Goal: Task Accomplishment & Management: Use online tool/utility

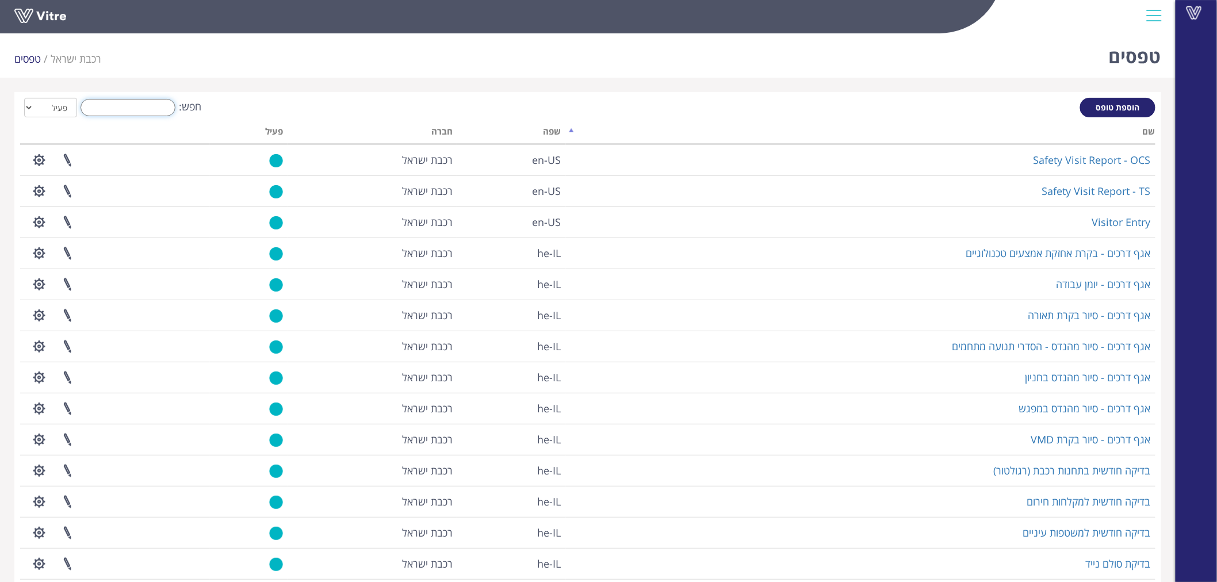
click at [118, 108] on input "חפש:" at bounding box center [128, 107] width 95 height 17
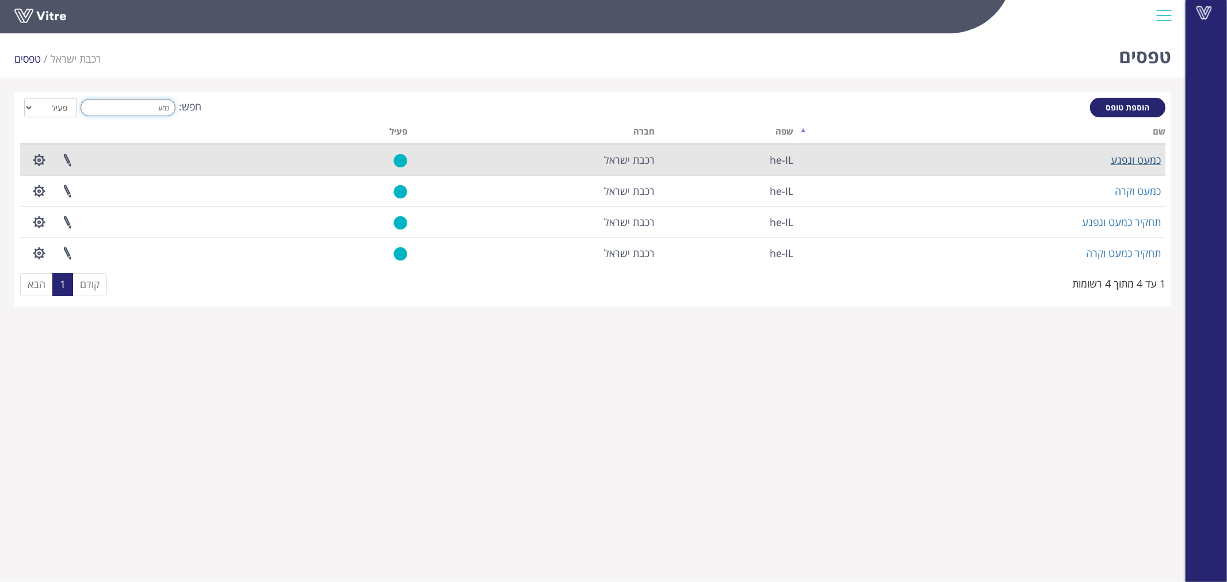
type input "כמע"
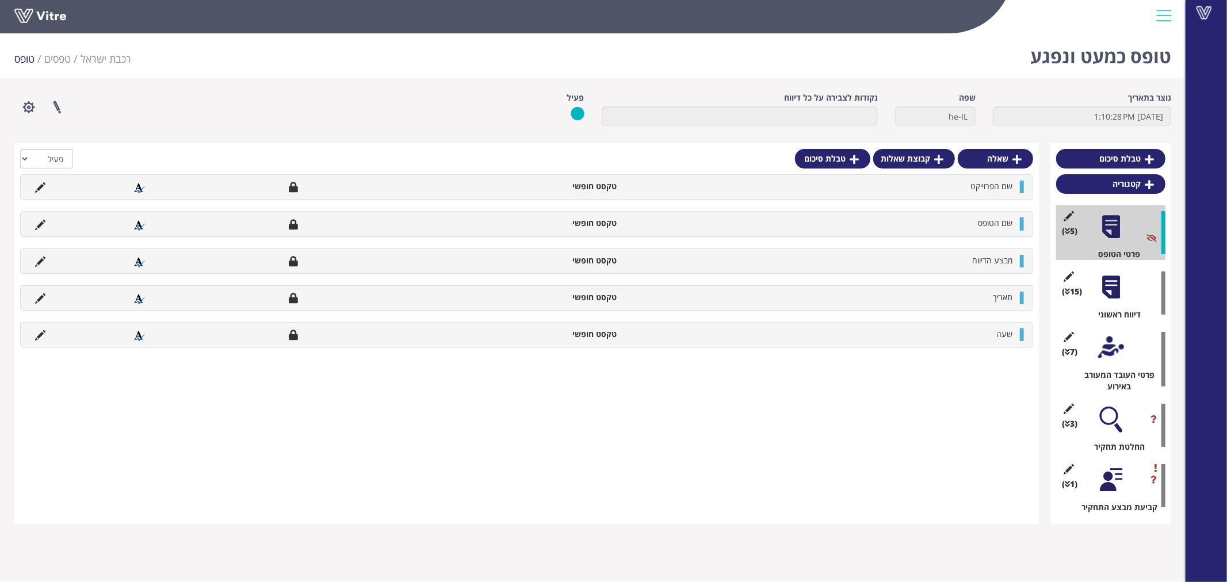
click at [1107, 418] on div at bounding box center [1111, 420] width 26 height 26
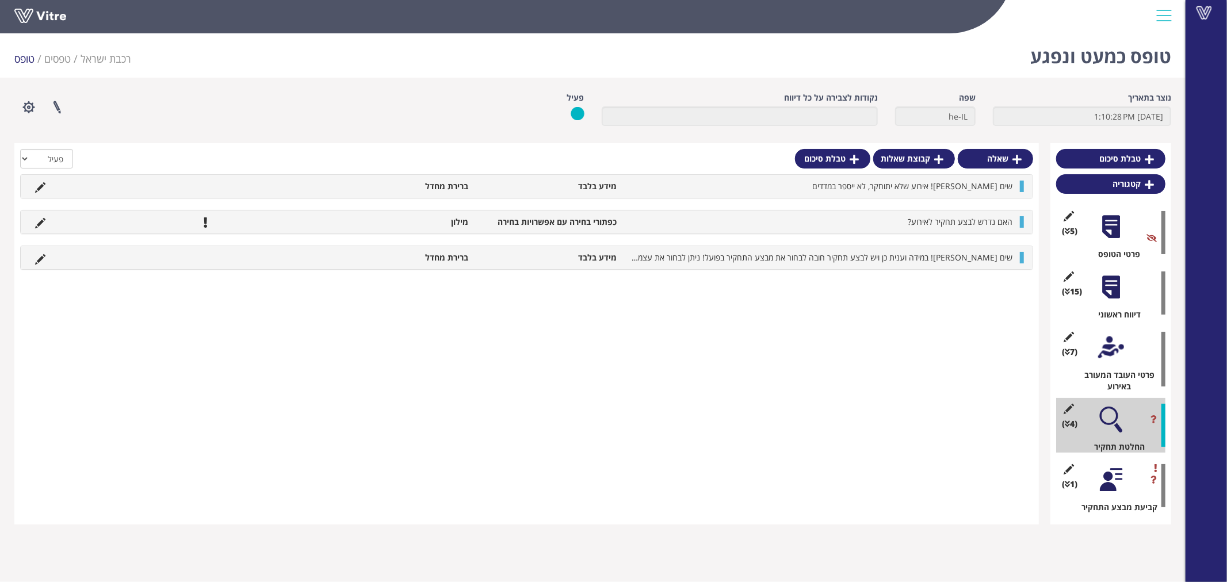
click at [1106, 475] on div at bounding box center [1111, 480] width 26 height 26
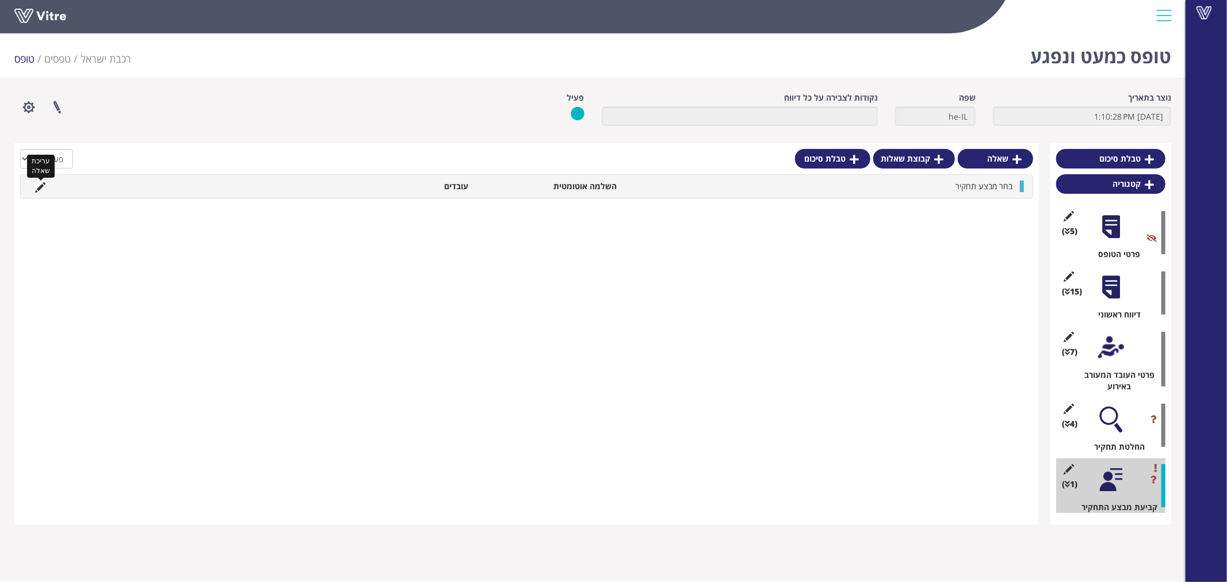
click at [43, 182] on icon at bounding box center [40, 187] width 10 height 10
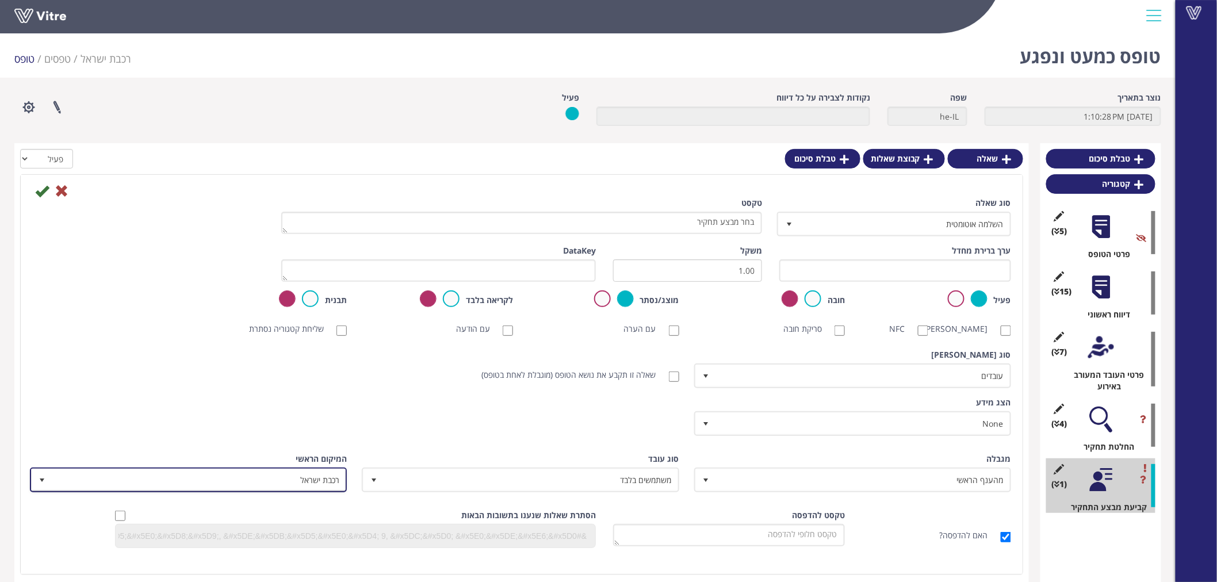
click at [325, 474] on span "רכבת ישראל" at bounding box center [199, 479] width 294 height 21
click at [384, 419] on div "הצג מידע None 0 תעודות והכשרות WSP-Recognition Certificate נהג קבלן וראש צוות -…" at bounding box center [522, 421] width 997 height 48
click at [59, 187] on icon at bounding box center [62, 191] width 14 height 14
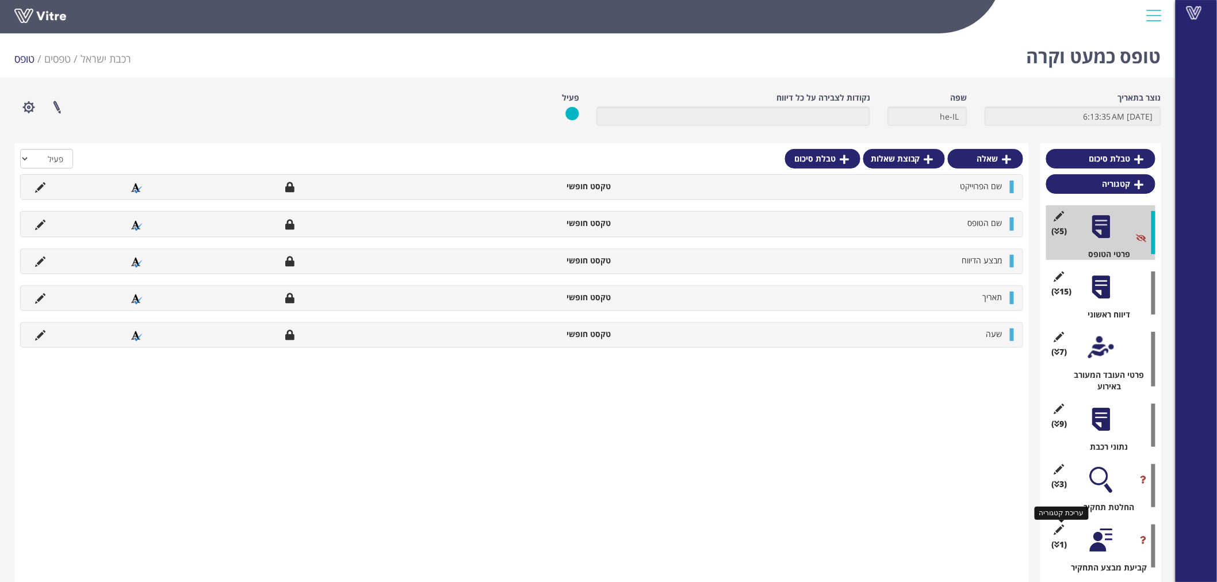
click at [1059, 527] on icon at bounding box center [1059, 530] width 14 height 10
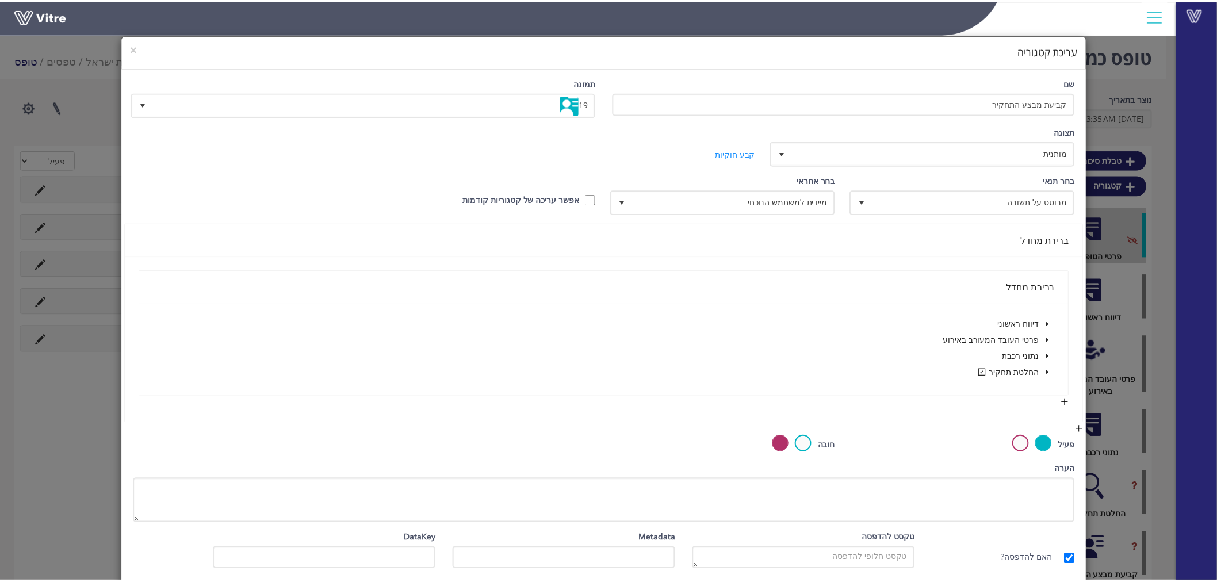
scroll to position [48, 0]
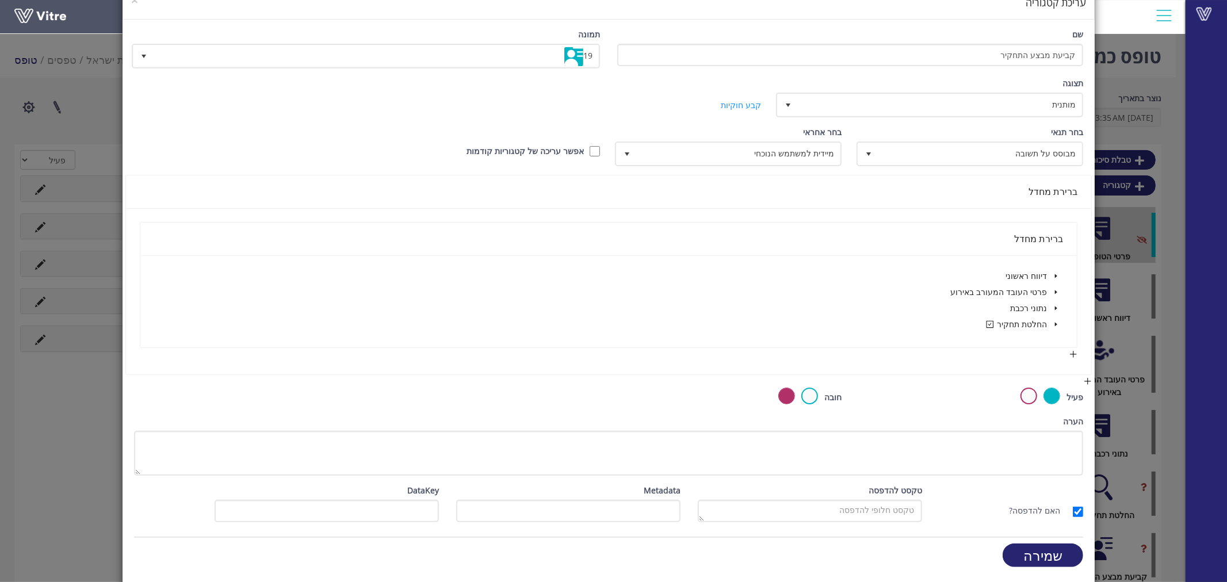
click at [1132, 375] on div "× עריכת קטגוריה שם קביעת מבצע התחקיר תמונה 19 19 תצוגה מותנית 5 קביעת משך דקות …" at bounding box center [613, 291] width 1227 height 582
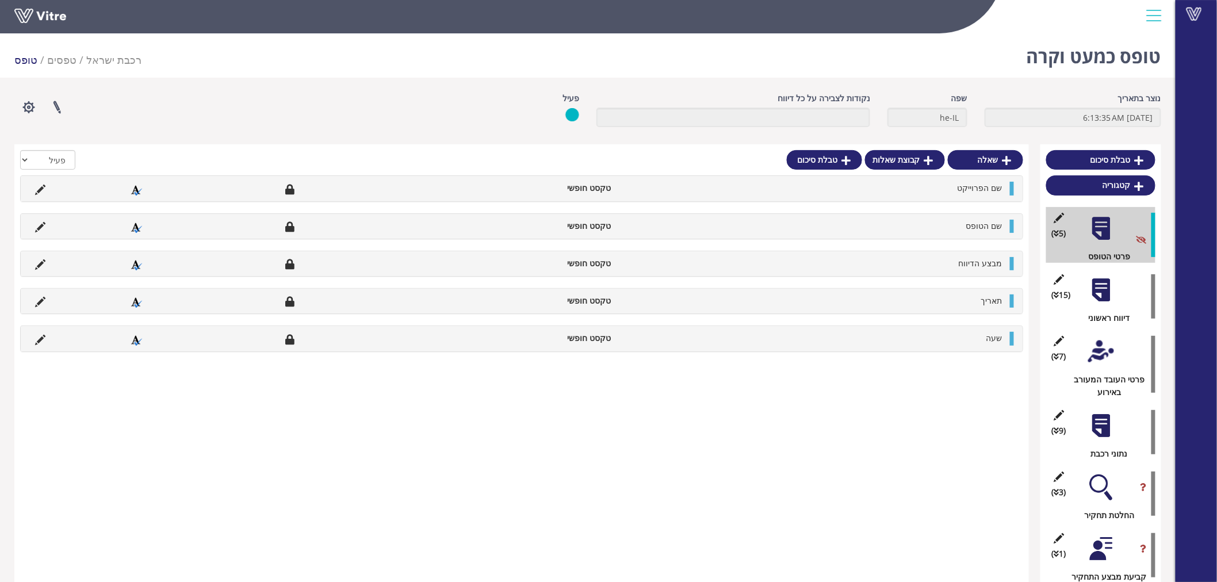
scroll to position [29, 0]
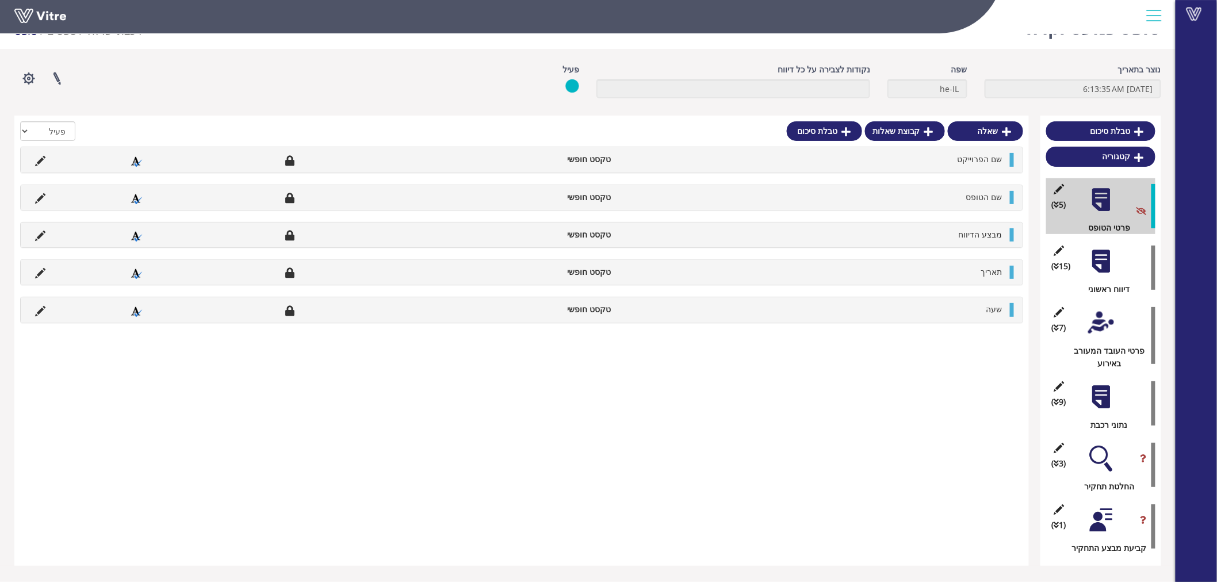
click at [1104, 528] on div at bounding box center [1102, 520] width 26 height 26
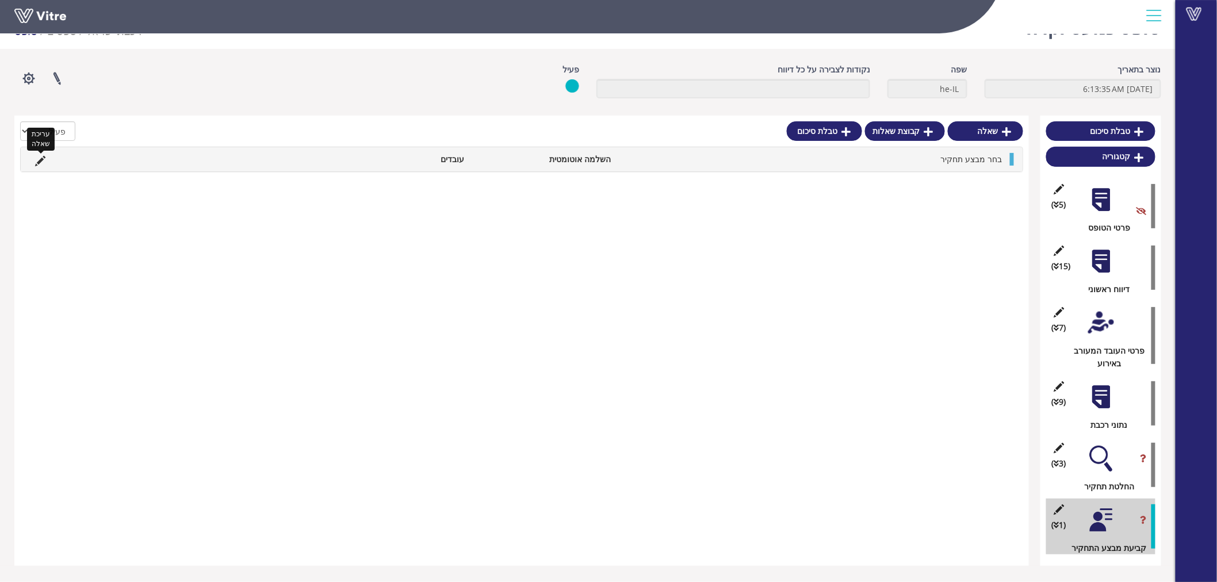
click at [38, 162] on icon at bounding box center [40, 161] width 10 height 10
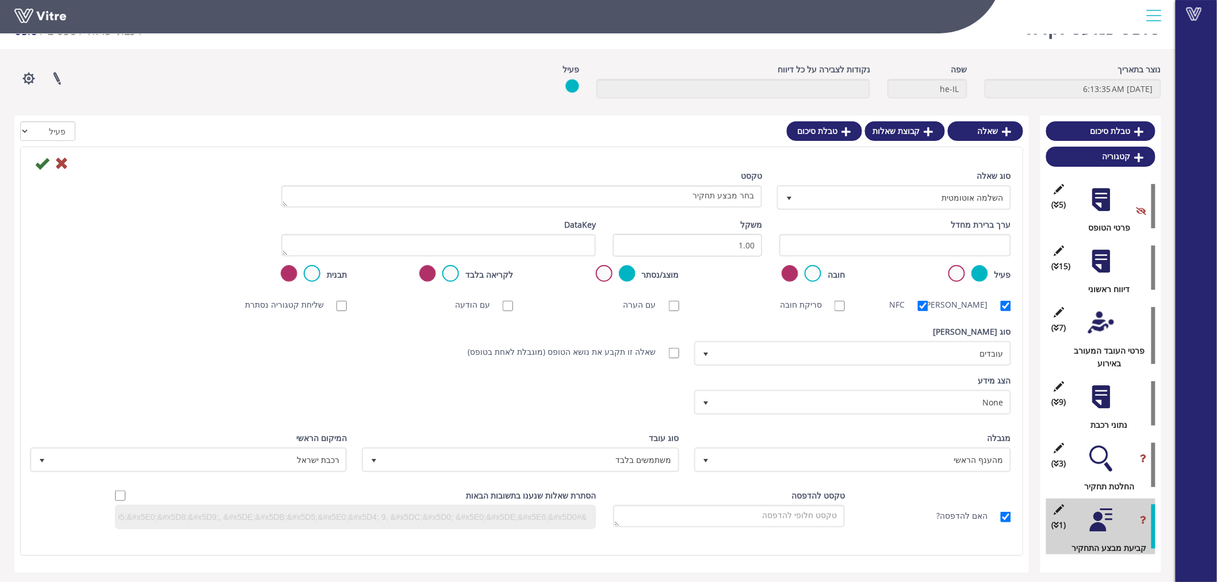
click at [1098, 255] on div at bounding box center [1102, 262] width 26 height 26
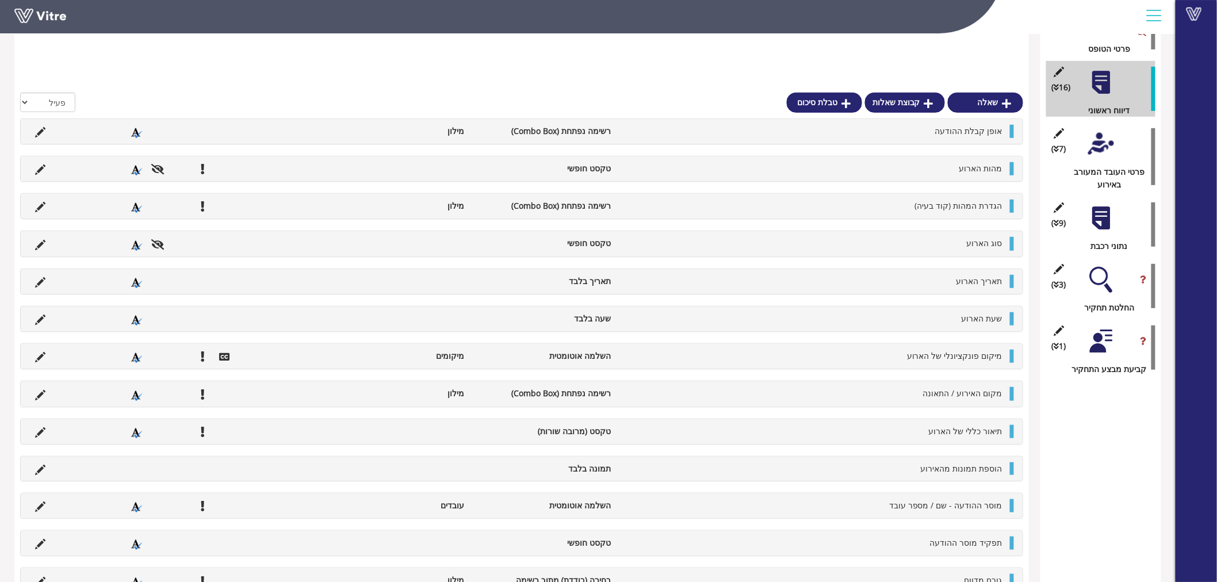
scroll to position [259, 0]
